Goal: Task Accomplishment & Management: Manage account settings

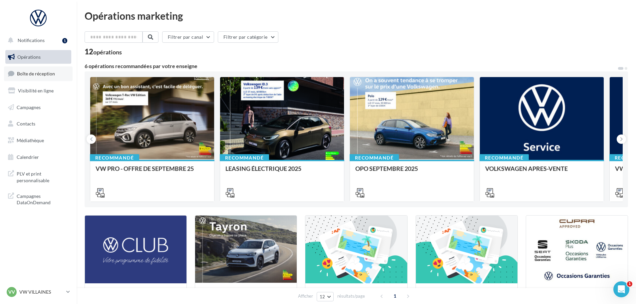
click at [44, 74] on span "Boîte de réception" at bounding box center [36, 74] width 38 height 6
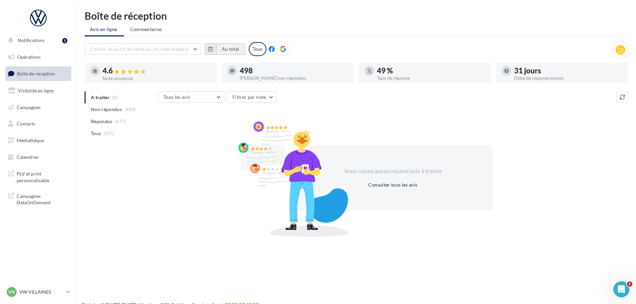
click at [218, 48] on button "Au total" at bounding box center [230, 48] width 29 height 11
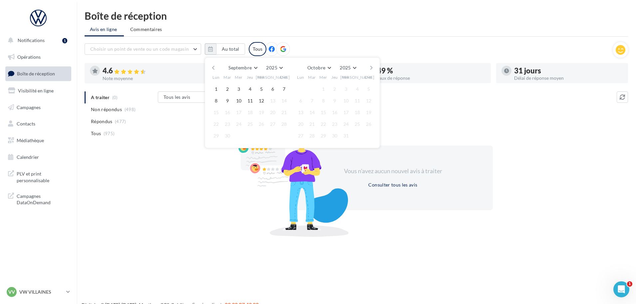
click at [214, 69] on button "button" at bounding box center [214, 67] width 6 height 9
click at [224, 89] on button "1" at bounding box center [228, 89] width 10 height 10
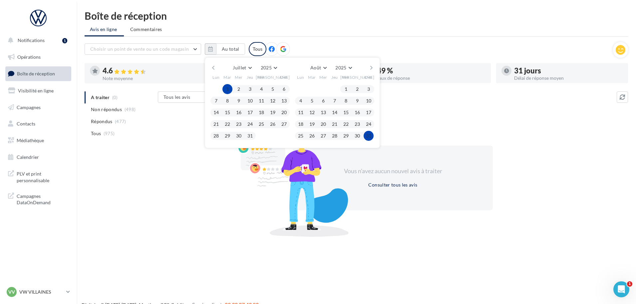
click at [371, 135] on button "31" at bounding box center [369, 136] width 10 height 10
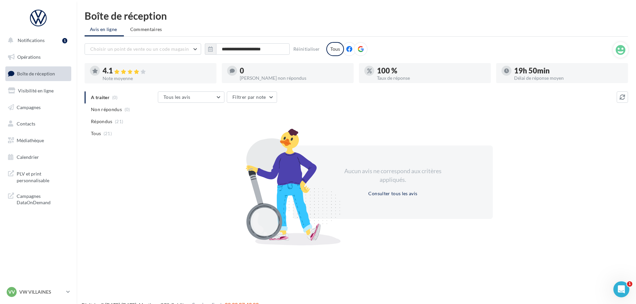
click at [42, 72] on span "Boîte de réception" at bounding box center [36, 74] width 38 height 6
click at [103, 122] on span "Répondus" at bounding box center [102, 121] width 22 height 7
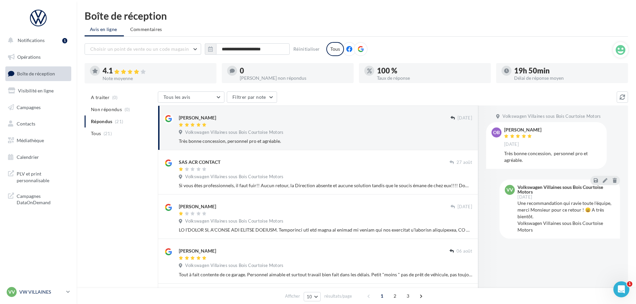
click at [31, 295] on p "VW VILLAINES" at bounding box center [41, 291] width 44 height 7
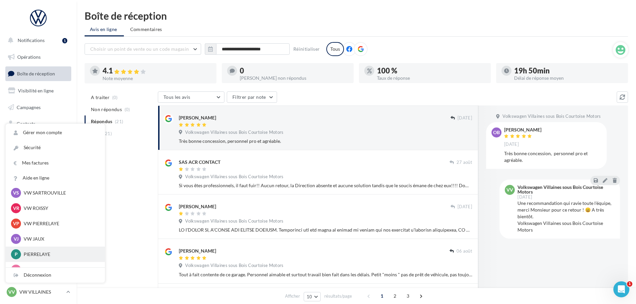
scroll to position [25, 0]
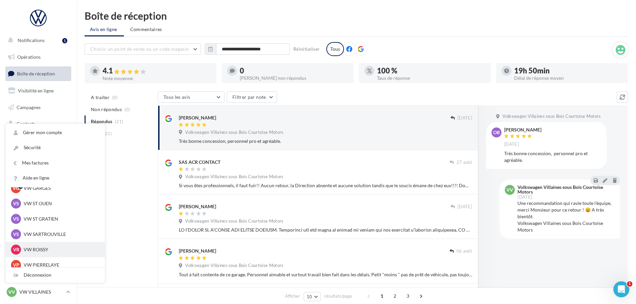
click at [44, 247] on p "VW ROISSY" at bounding box center [60, 249] width 73 height 7
